Goal: Find specific page/section

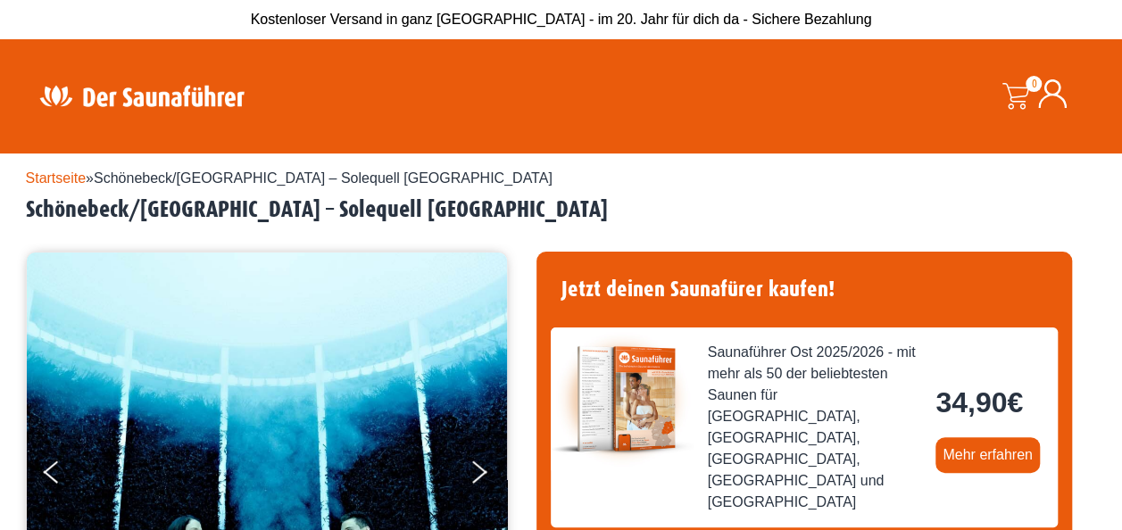
click at [55, 172] on link "Startseite" at bounding box center [56, 177] width 61 height 15
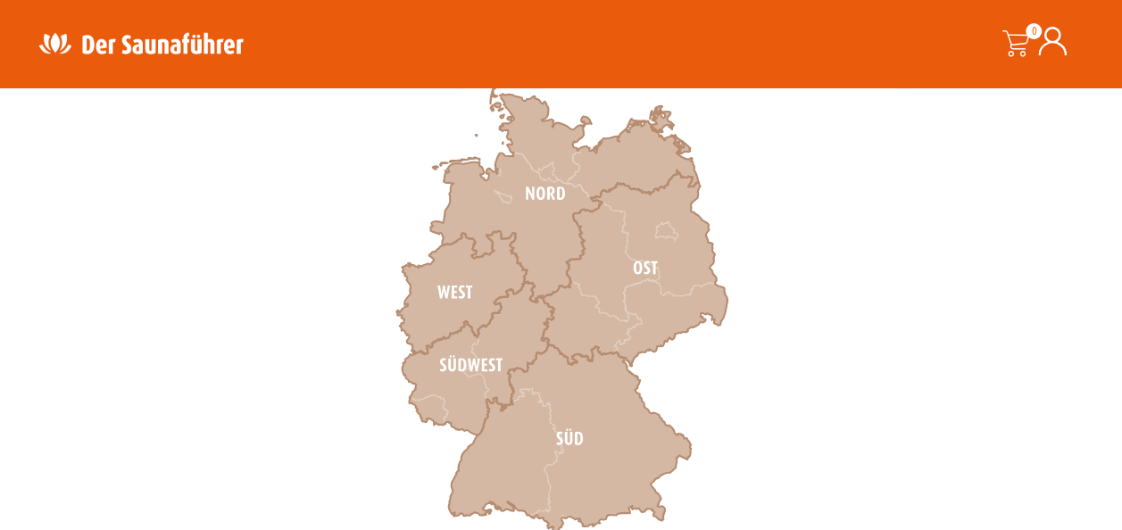
scroll to position [591, 0]
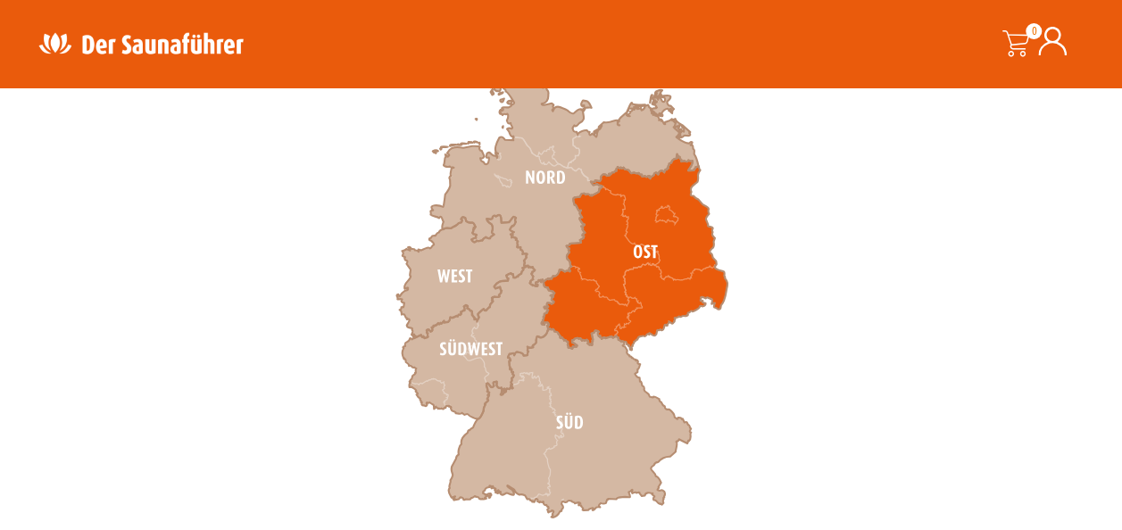
click at [602, 255] on icon at bounding box center [634, 251] width 186 height 195
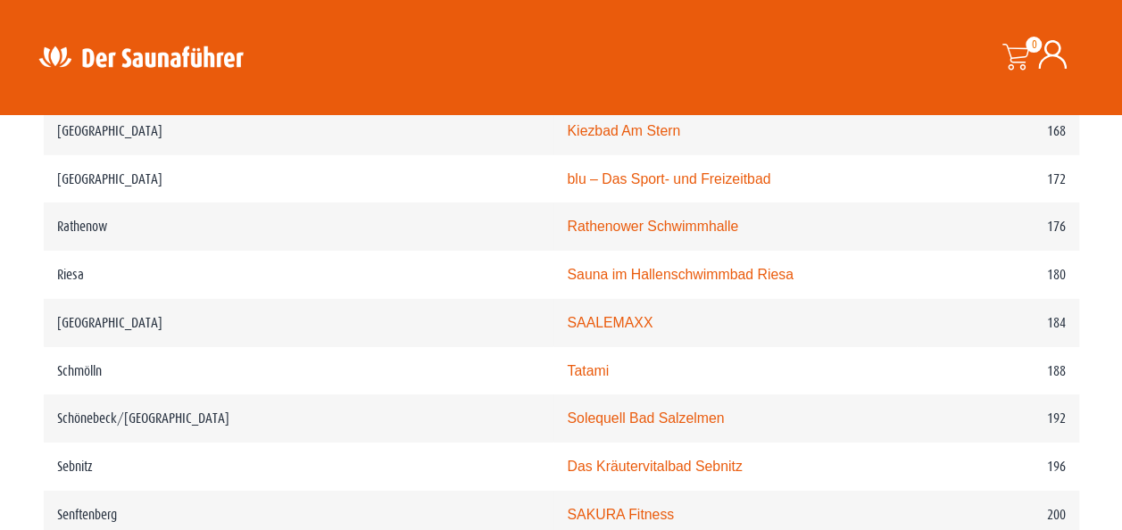
scroll to position [2826, 0]
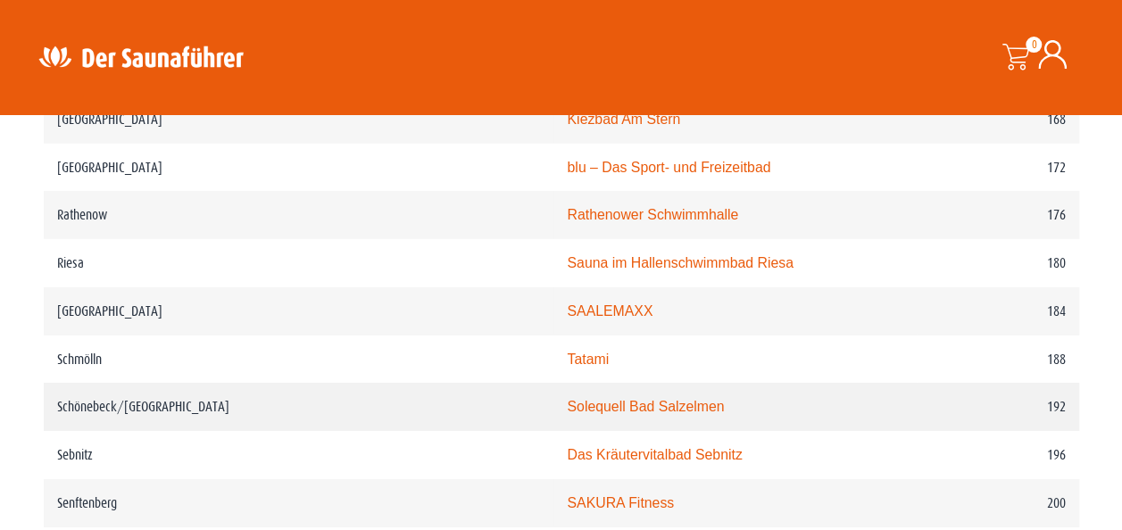
click at [124, 387] on td "Schönebeck/Magdeburg" at bounding box center [299, 407] width 510 height 48
click at [567, 399] on link "Solequell Bad Salzelmen" at bounding box center [645, 406] width 157 height 15
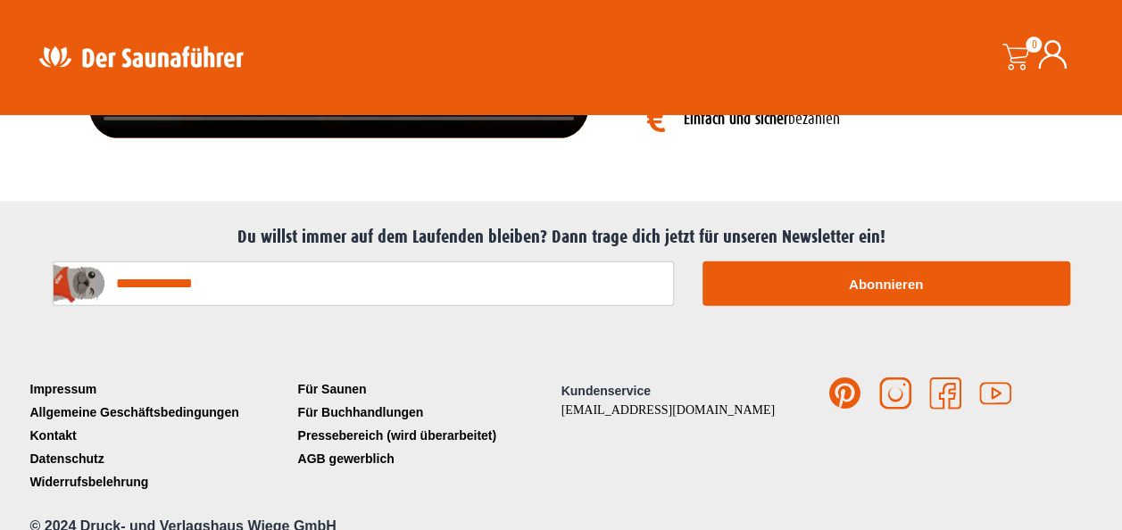
scroll to position [2314, 0]
